Goal: Answer question/provide support

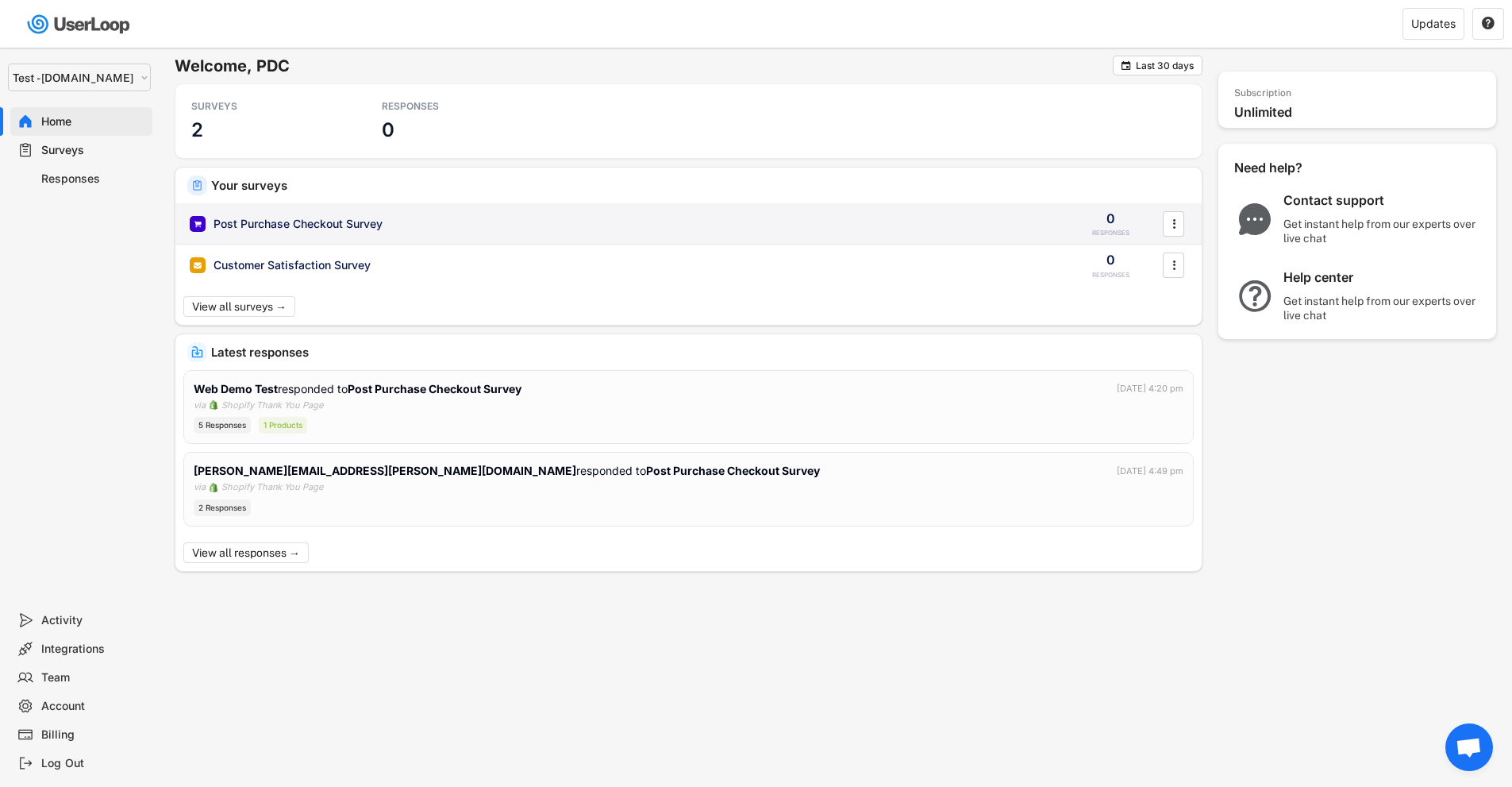
click at [448, 222] on div "Post Purchase Checkout Survey" at bounding box center [622, 223] width 864 height 16
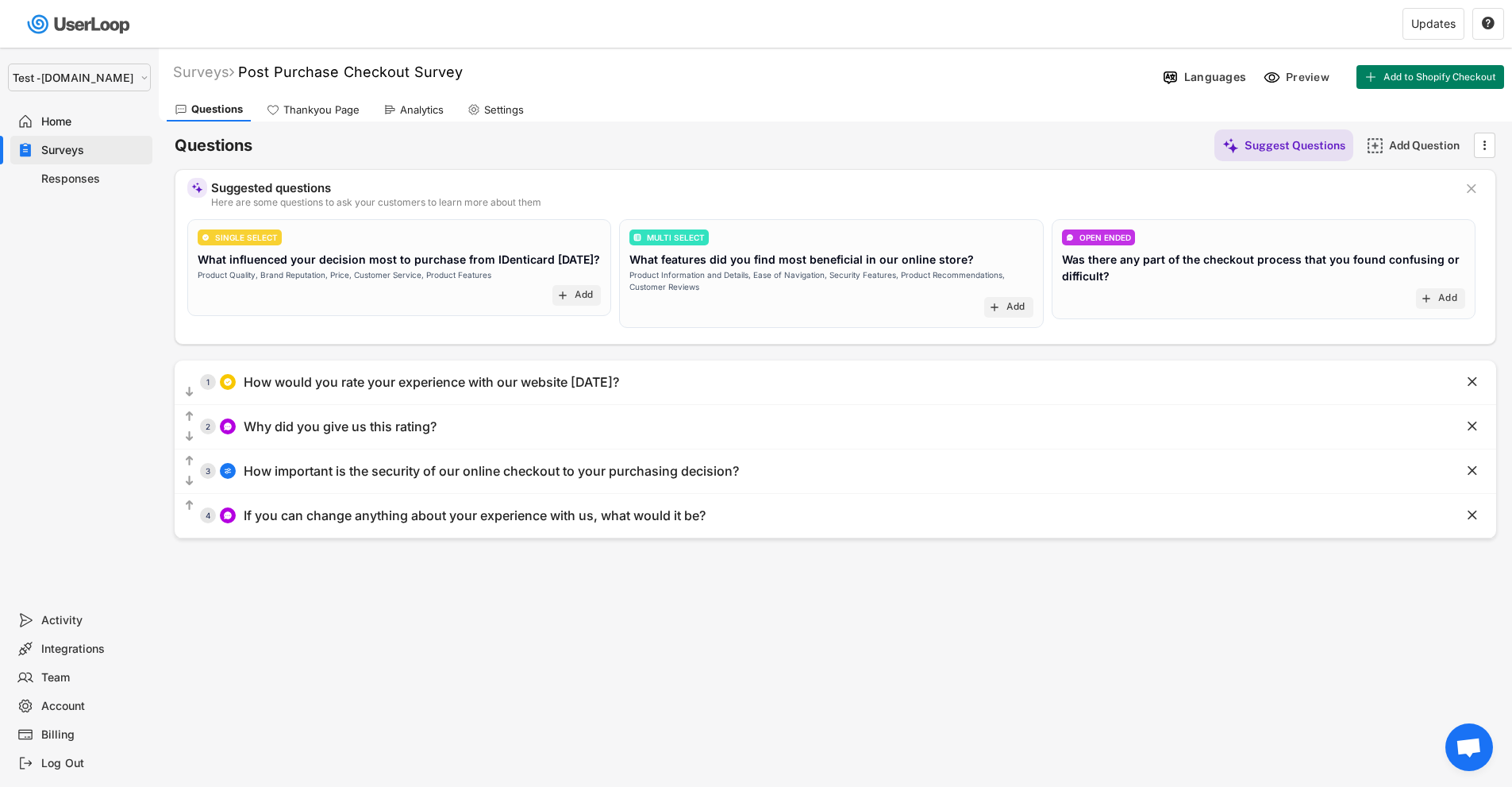
click at [126, 73] on select "Selet a store... Test - [DOMAIN_NAME] [DOMAIN_NAME] wristbands-test" at bounding box center [80, 77] width 143 height 28
click at [8, 63] on select "Selet a store... Test - [DOMAIN_NAME] [DOMAIN_NAME] wristbands-test" at bounding box center [80, 77] width 143 height 28
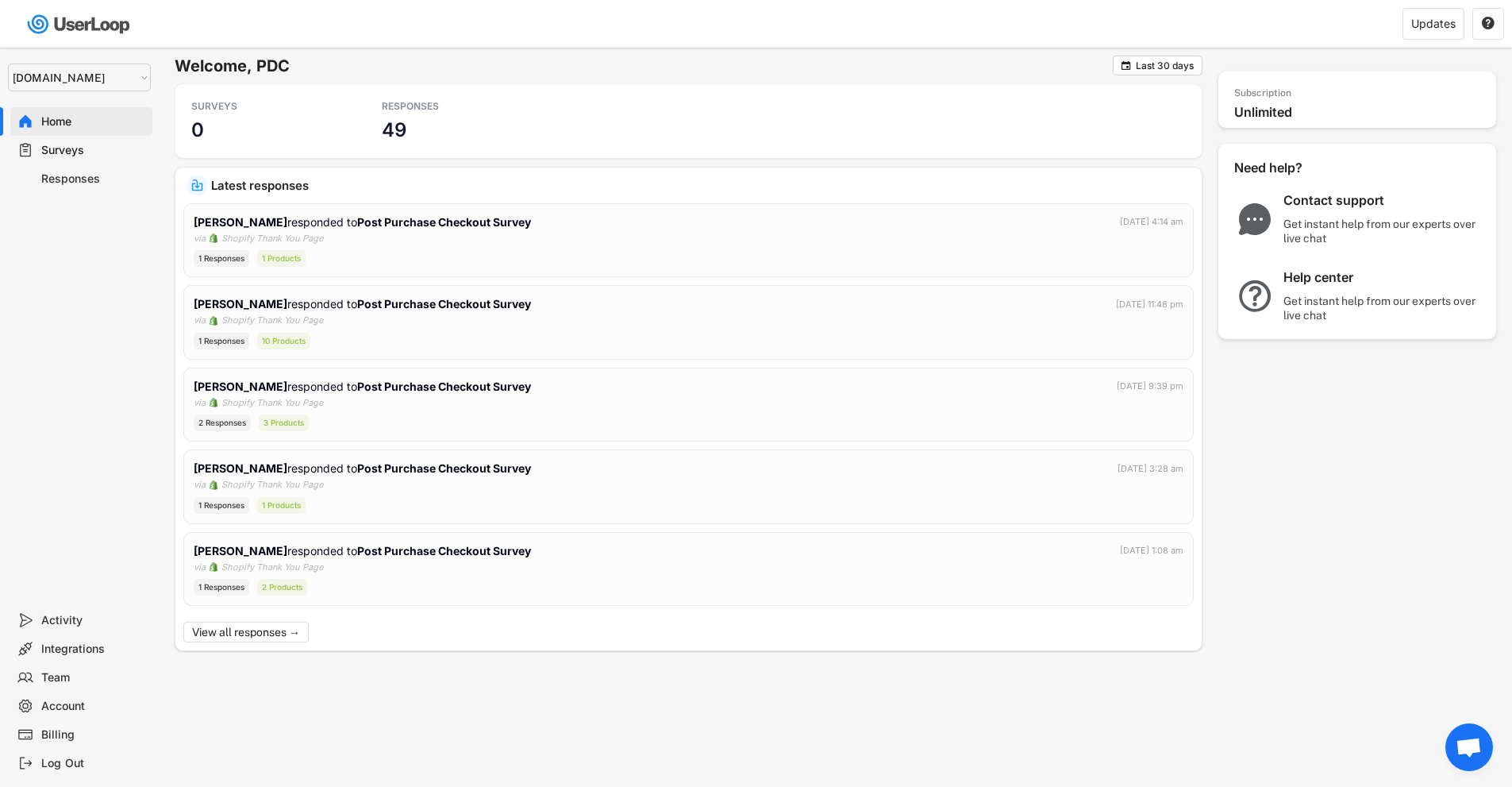
click at [68, 146] on div "Surveys" at bounding box center [94, 151] width 105 height 15
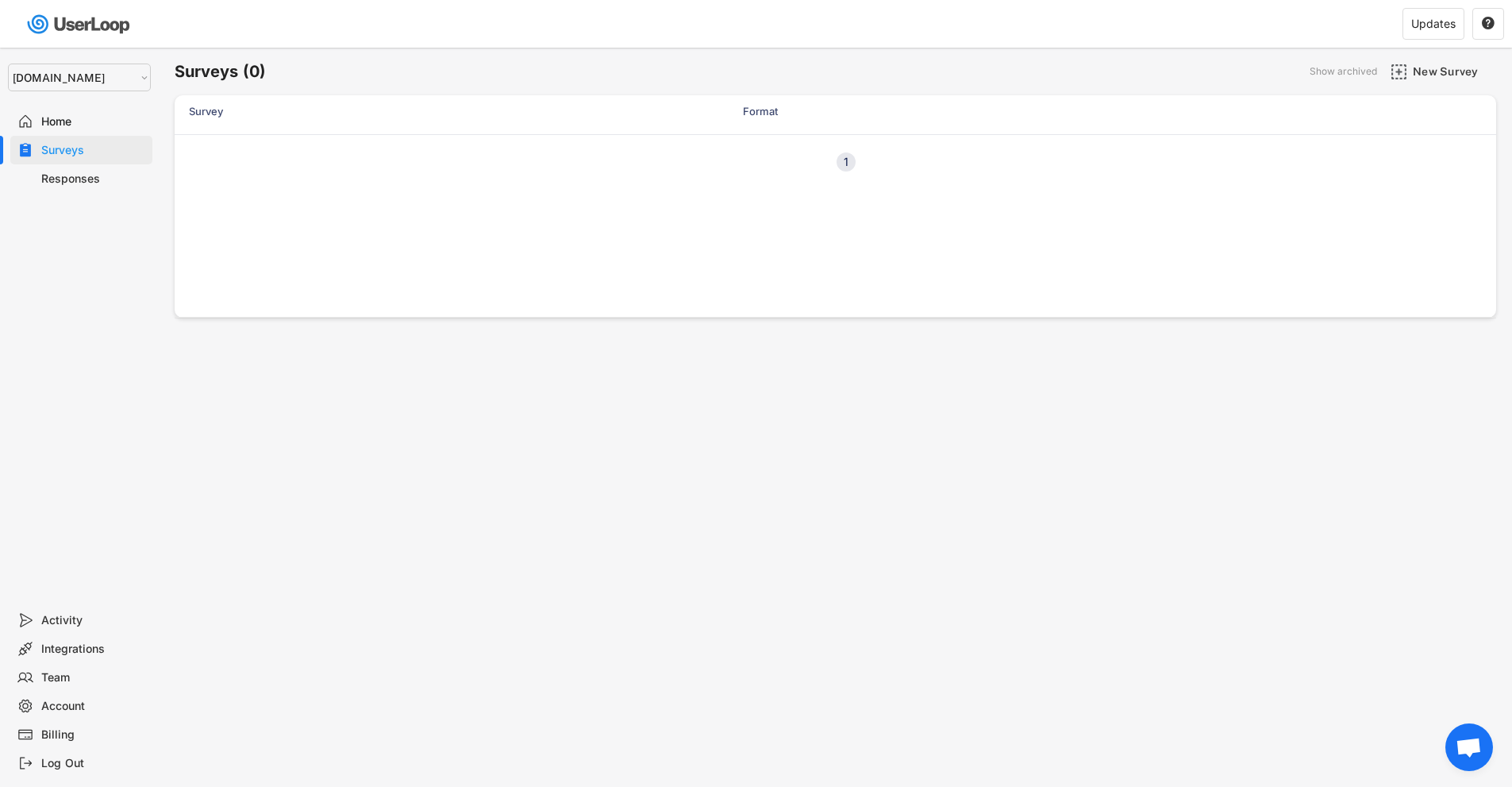
click at [844, 163] on div "1" at bounding box center [846, 162] width 19 height 11
click at [71, 184] on div "Responses" at bounding box center [94, 179] width 105 height 15
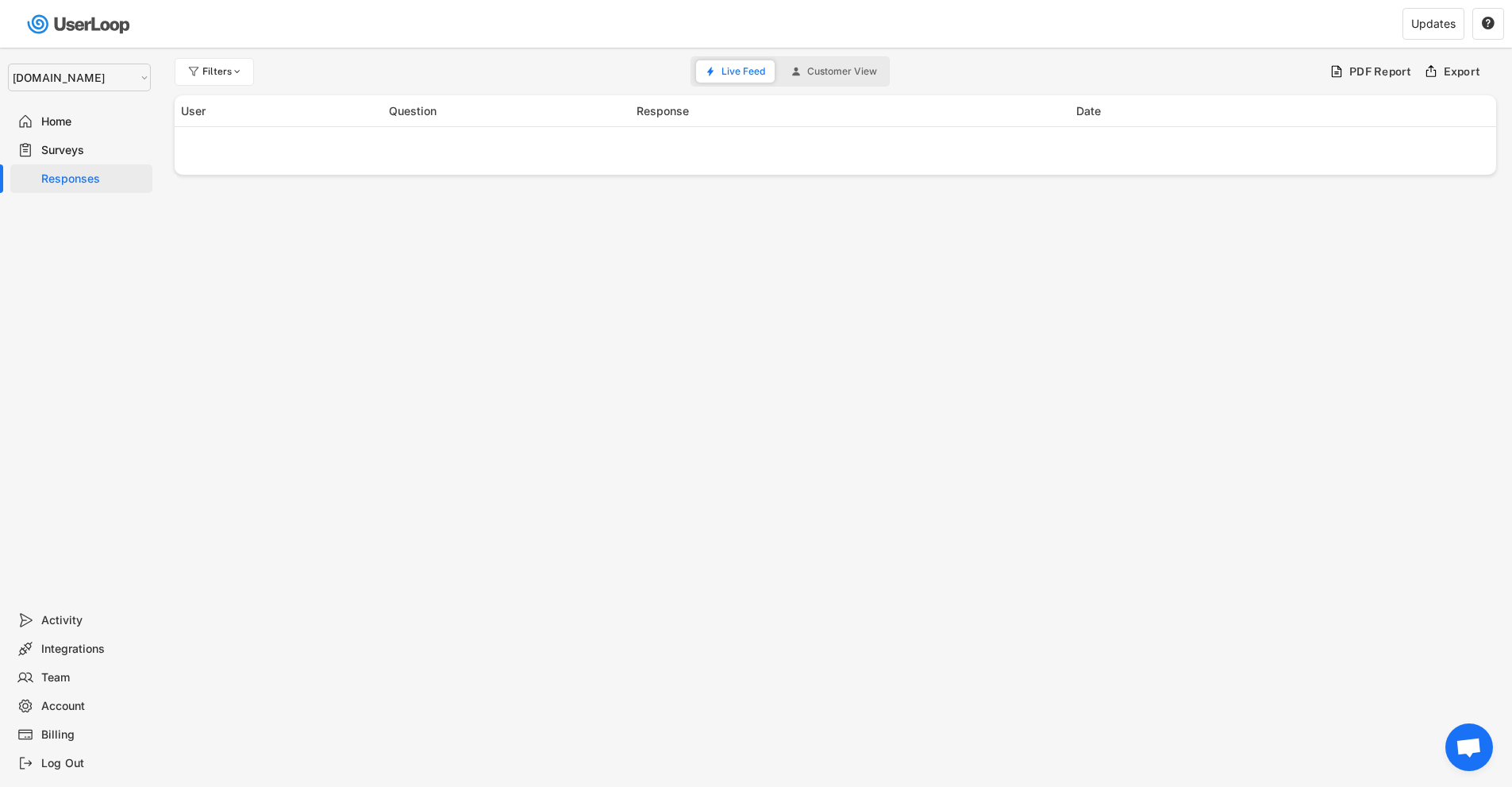
click at [65, 145] on div "Surveys" at bounding box center [94, 151] width 105 height 15
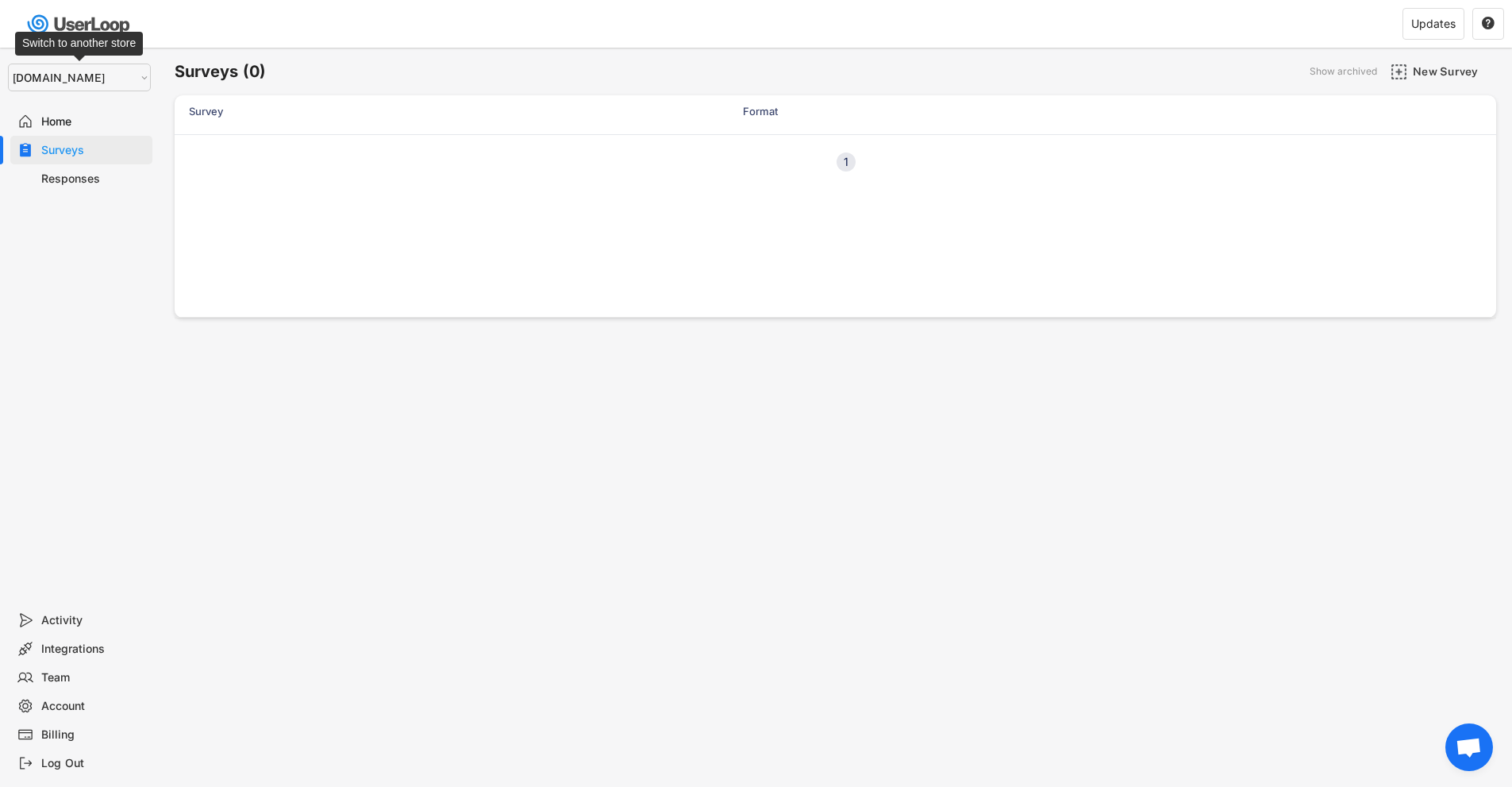
click at [83, 76] on select "Selet a store... Test - [DOMAIN_NAME] [DOMAIN_NAME] wristbands-test" at bounding box center [80, 77] width 143 height 28
click at [8, 63] on select "Selet a store... Test - [DOMAIN_NAME] [DOMAIN_NAME] wristbands-test" at bounding box center [80, 77] width 143 height 28
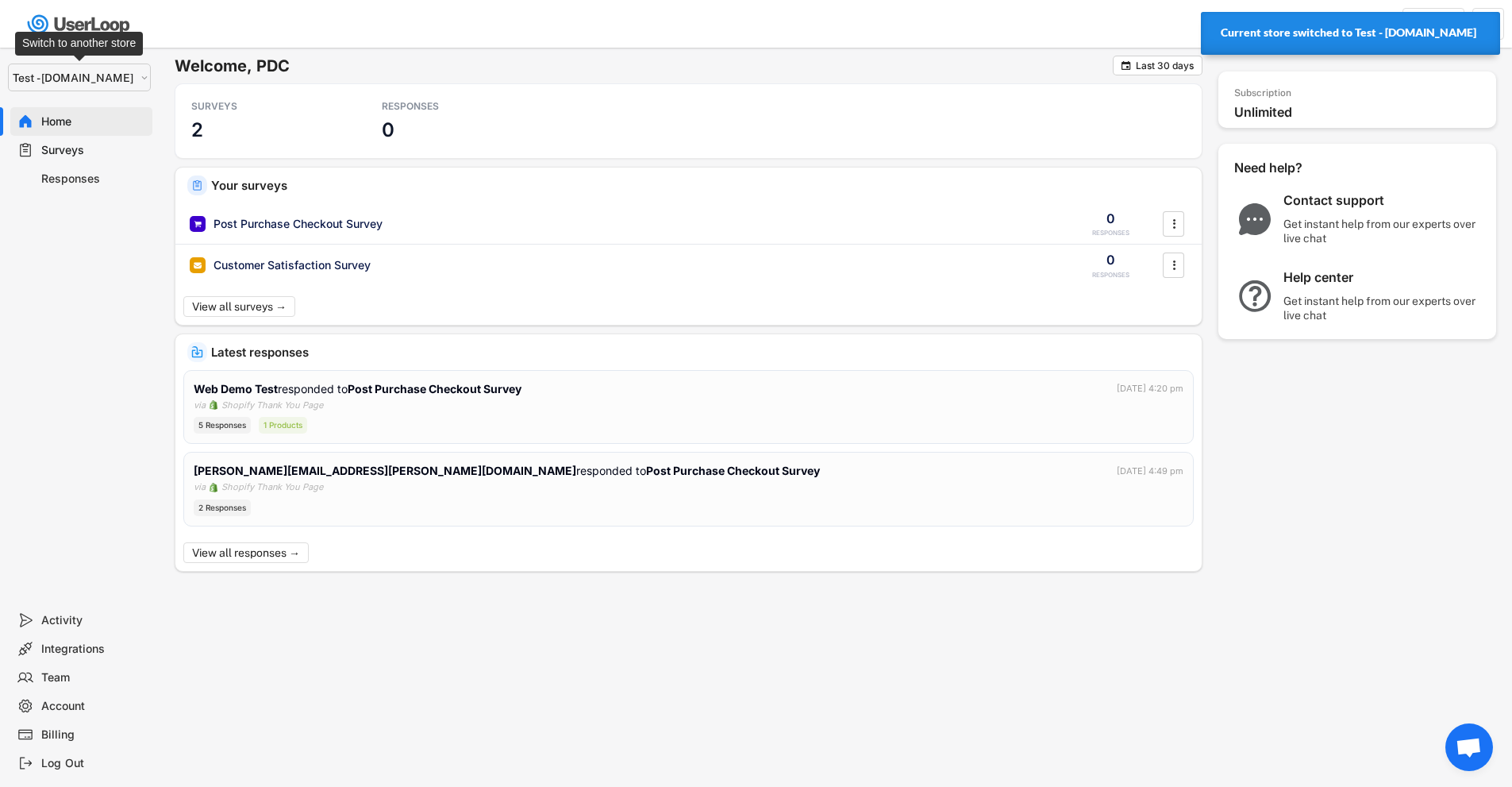
click at [77, 78] on select "Selet a store... Test - [DOMAIN_NAME] [DOMAIN_NAME] wristbands-test" at bounding box center [80, 77] width 143 height 28
select select ""1348695171700984260__LOOKUP__1755075273842x880989460480687400""
click at [8, 63] on select "Selet a store... Test - [DOMAIN_NAME] [DOMAIN_NAME] wristbands-test" at bounding box center [80, 77] width 143 height 28
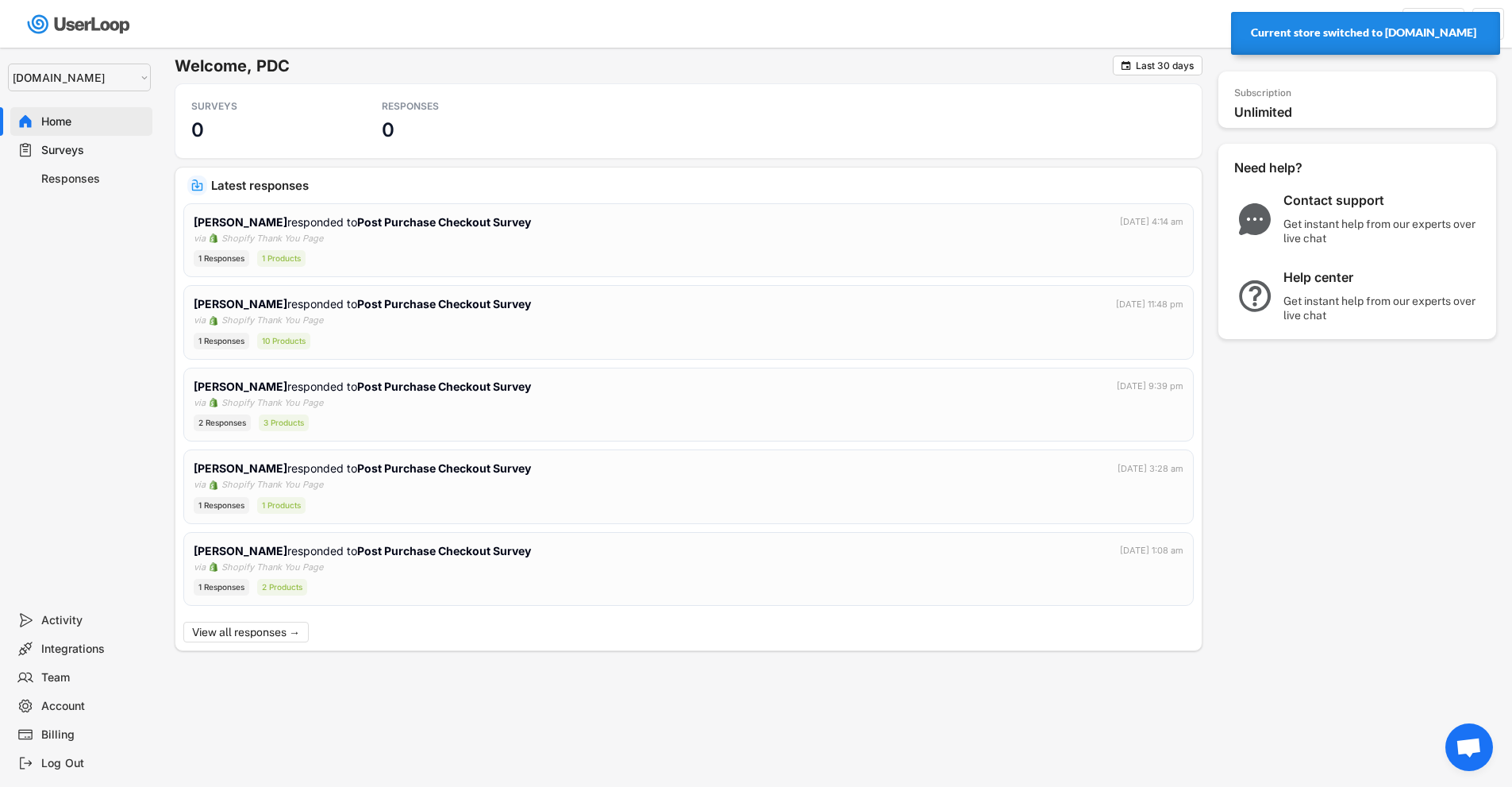
click at [61, 114] on div "Home" at bounding box center [94, 121] width 105 height 15
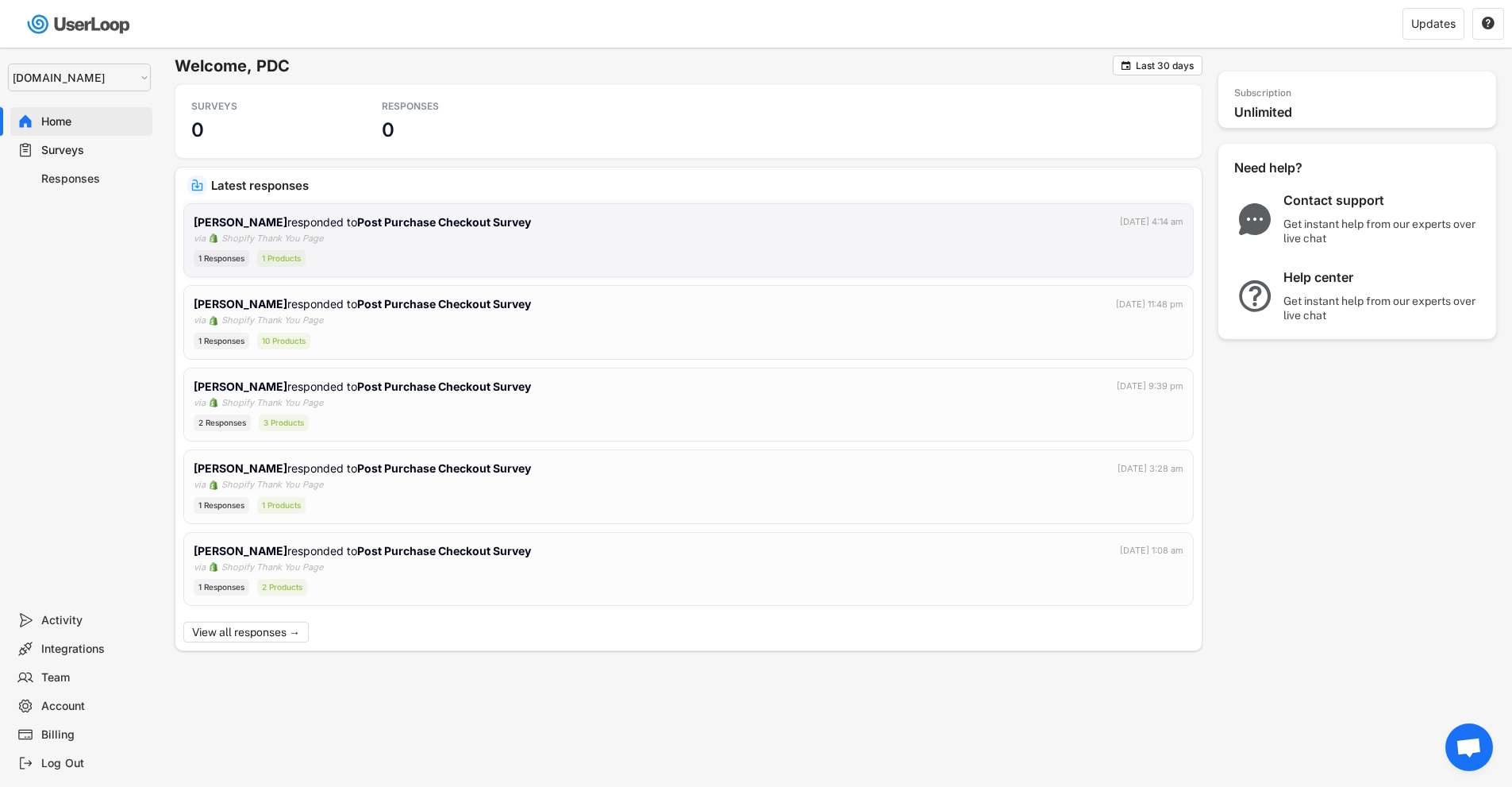
click at [700, 232] on div "[PERSON_NAME] responded to Post Purchase Checkout Survey [DATE] 4:14 am via Sho…" at bounding box center [689, 241] width 990 height 54
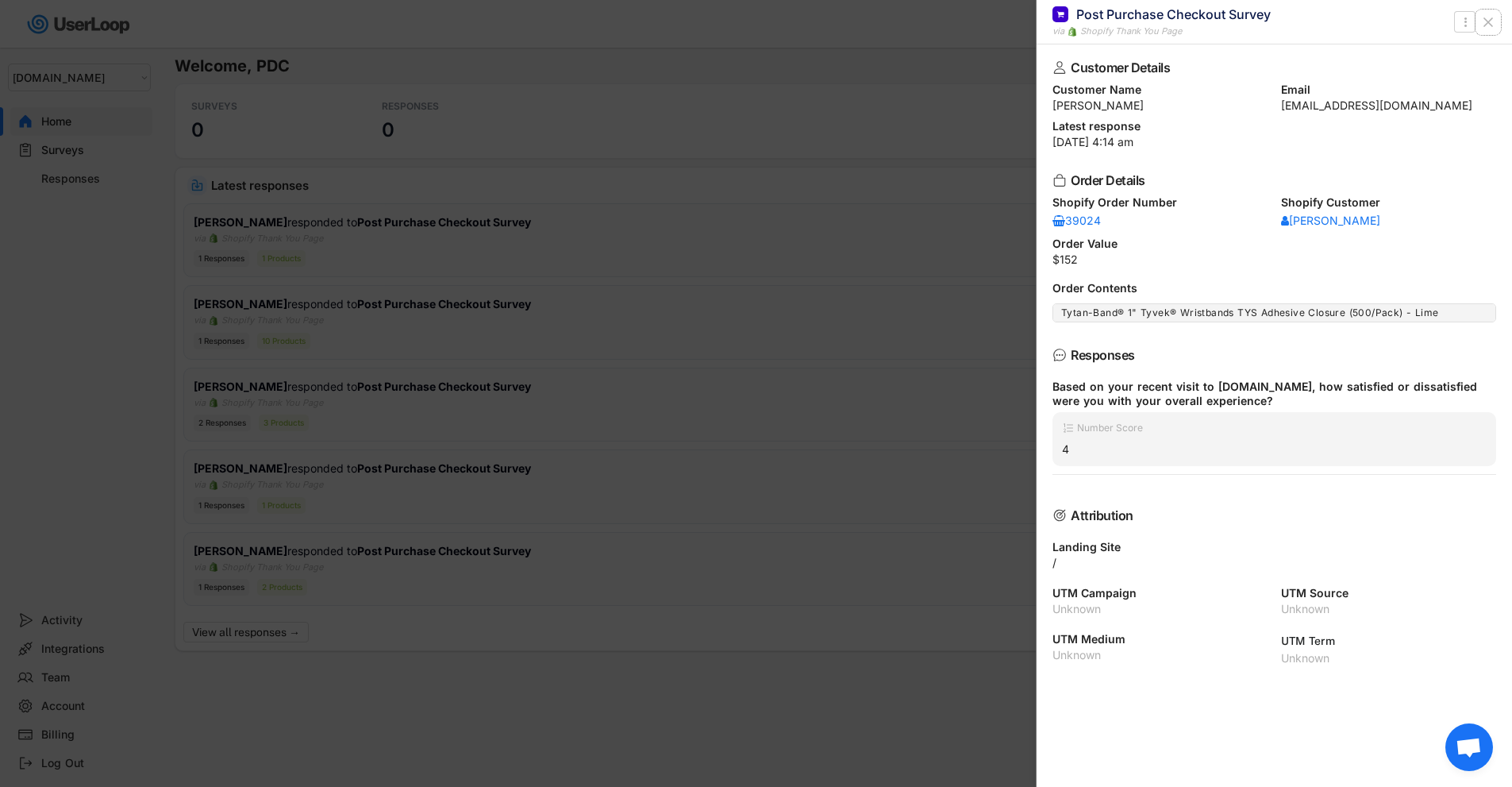
click at [1498, 19] on button at bounding box center [1488, 22] width 26 height 26
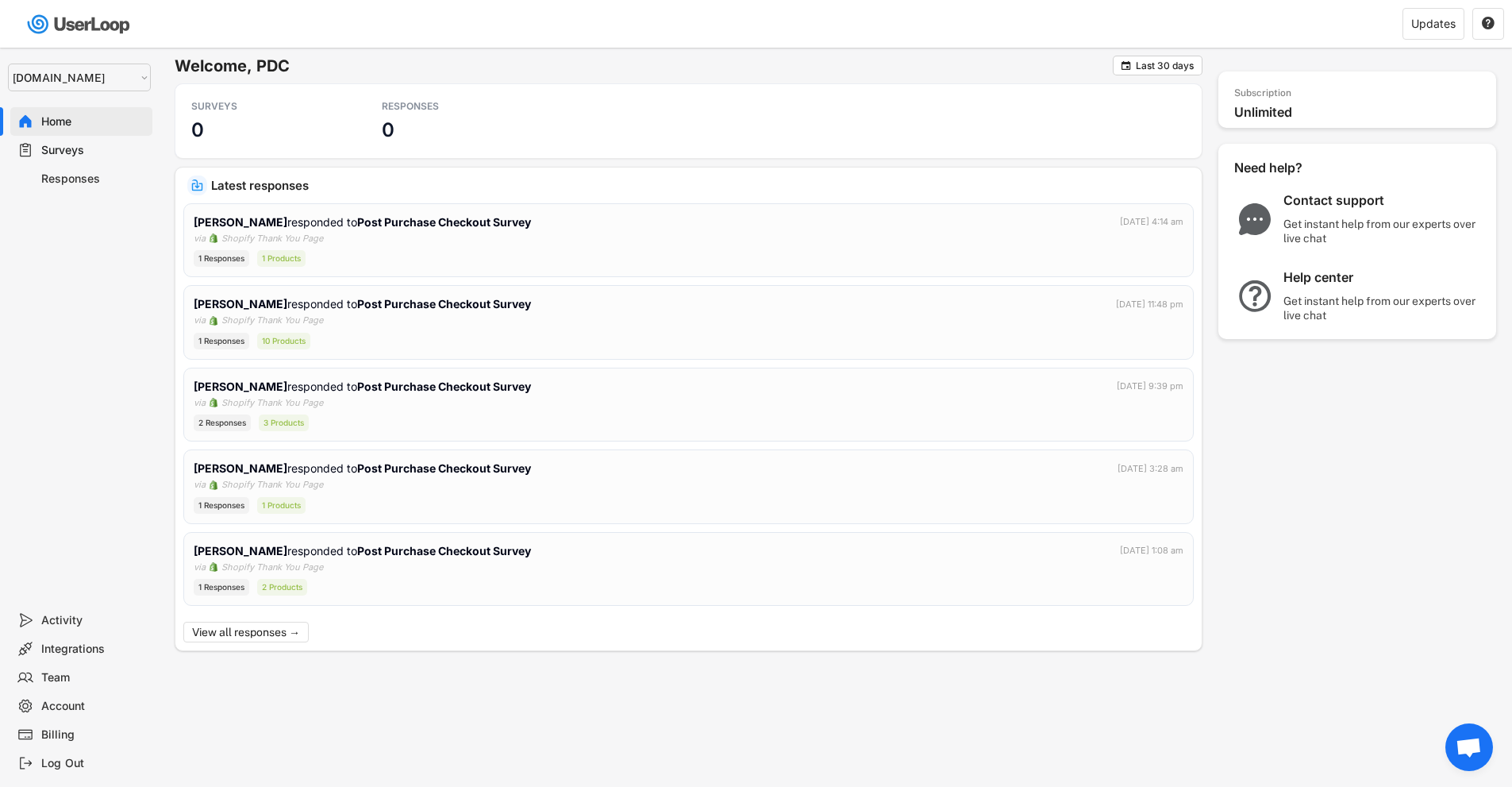
click at [94, 150] on div "Surveys" at bounding box center [94, 151] width 105 height 15
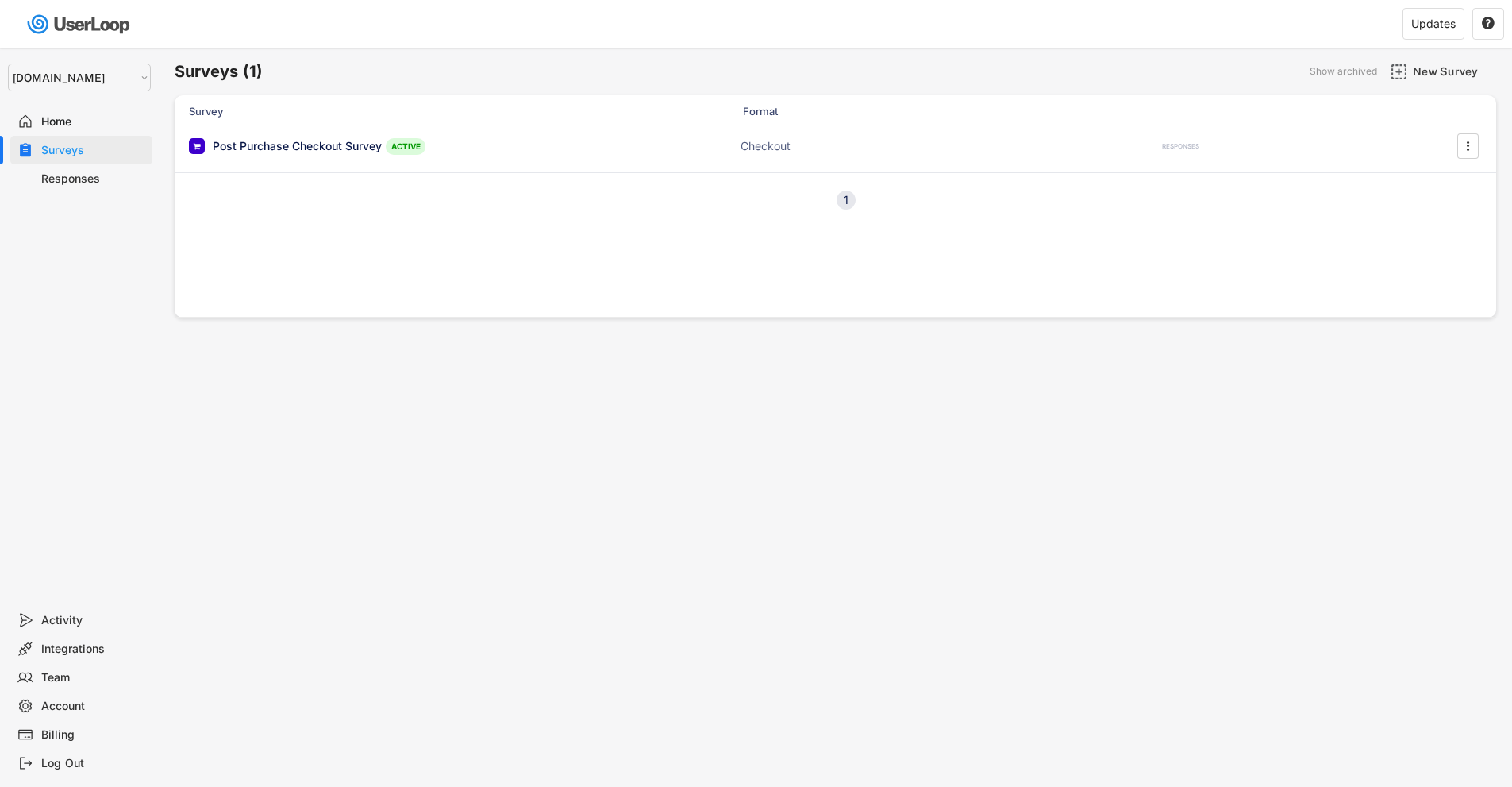
select select ""1348695171700984260__LOOKUP__1755075273842x880989460480687400""
click at [509, 147] on div "Post Purchase Checkout Survey ACTIVE Checkout 49 RESPONSES " at bounding box center [835, 147] width 1322 height 41
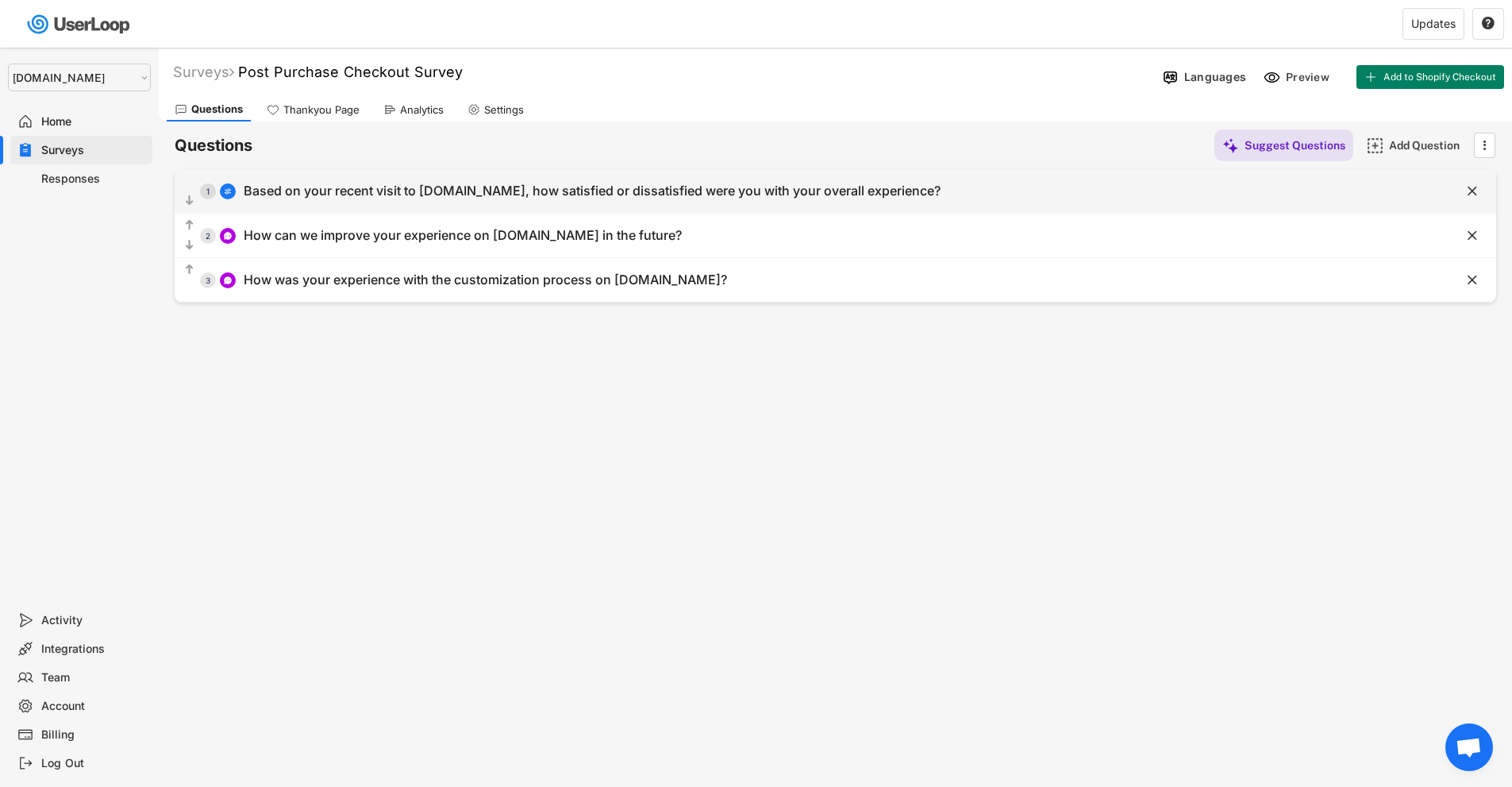
click at [980, 192] on div "  1 Based on your recent visit to wristbands.com, how satisfied or dissatisfi…" at bounding box center [795, 190] width 1242 height 36
select select ""1_5""
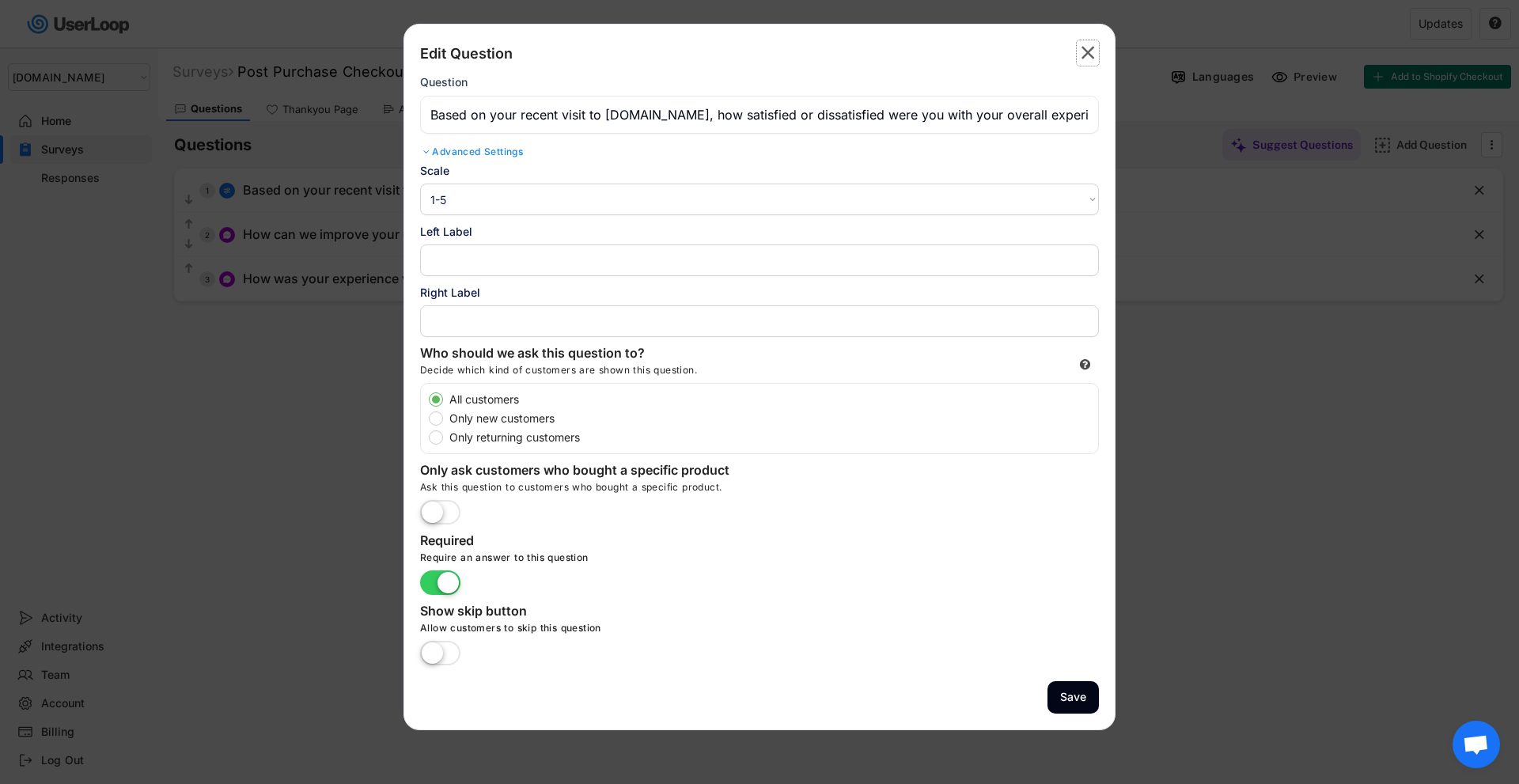
click at [1083, 54] on text "" at bounding box center [1088, 52] width 14 height 23
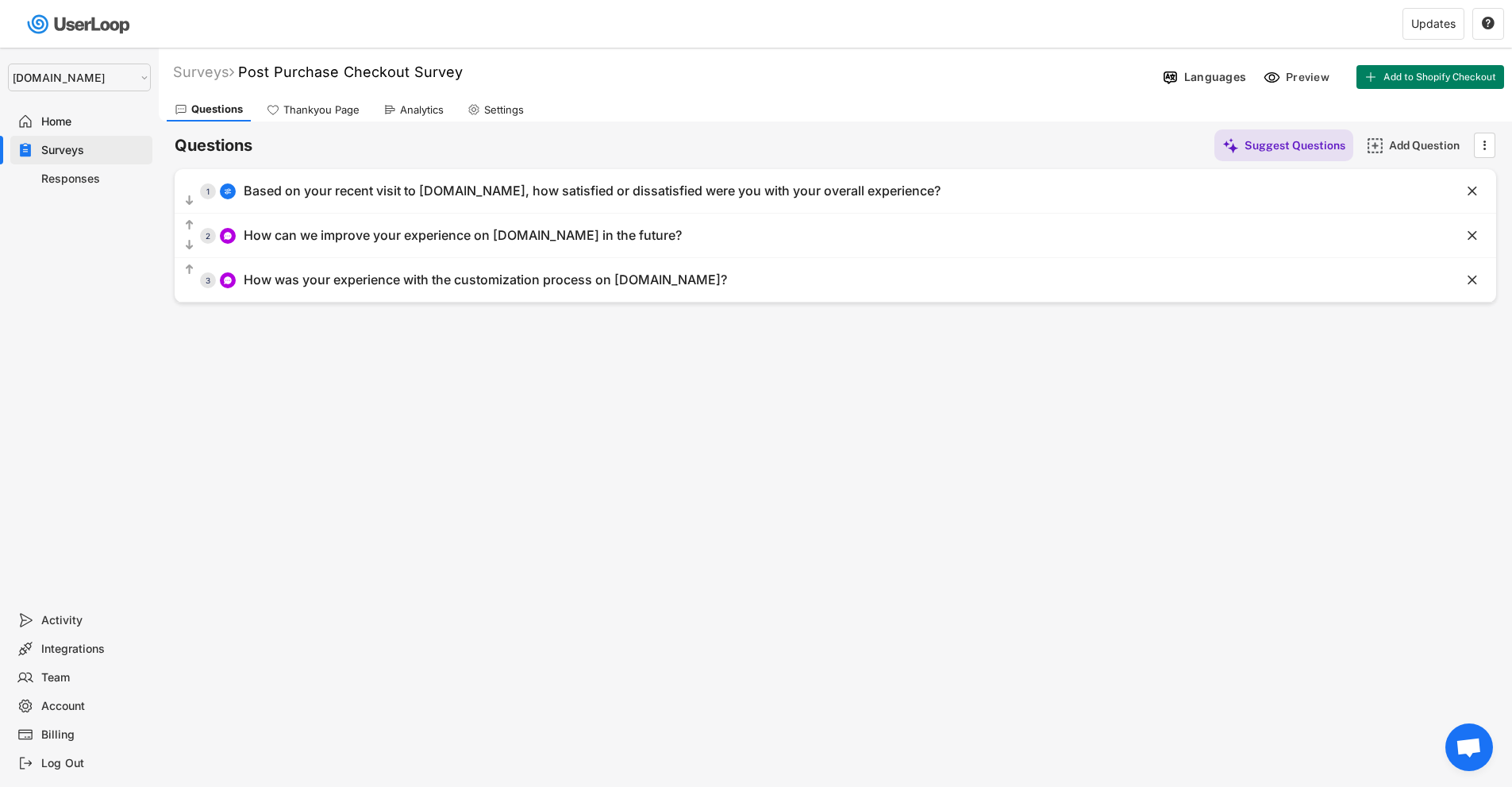
click at [1442, 465] on div "Surveys Post Purchase Checkout Survey Languages Preview Add to Shopify Checkout…" at bounding box center [835, 430] width 1353 height 765
click at [810, 413] on div "Surveys Post Purchase Checkout Survey Languages Preview Add to Shopify Checkout…" at bounding box center [835, 430] width 1353 height 765
